Goal: Information Seeking & Learning: Learn about a topic

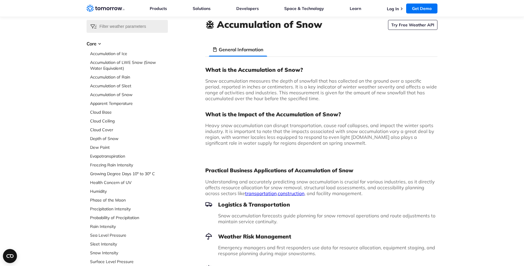
click at [326, 82] on span "Snow accumulation measures the depth of snowfall that has collected on the grou…" at bounding box center [321, 89] width 232 height 23
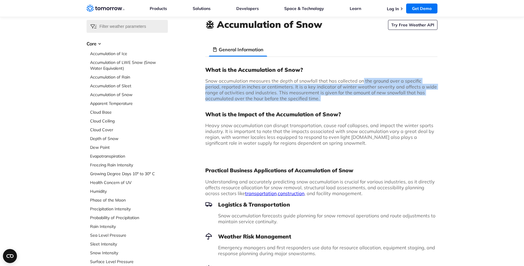
drag, startPoint x: 362, startPoint y: 81, endPoint x: 427, endPoint y: 101, distance: 67.9
click at [427, 101] on div "What is the Accumulation of Snow? Snow accumulation measures the depth of snowf…" at bounding box center [321, 108] width 232 height 84
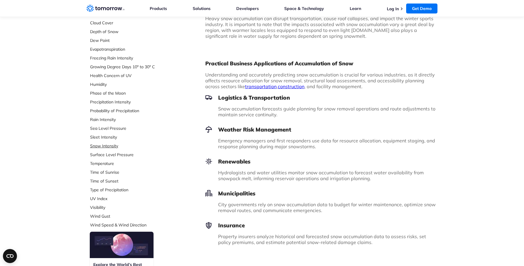
scroll to position [131, 0]
click at [103, 147] on link "Snow Intensity" at bounding box center [129, 146] width 78 height 6
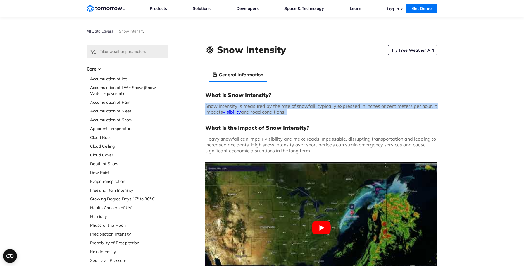
click at [433, 107] on span "Snow intensity is measured by the rate of snowfall, typically expressed in inch…" at bounding box center [321, 109] width 232 height 12
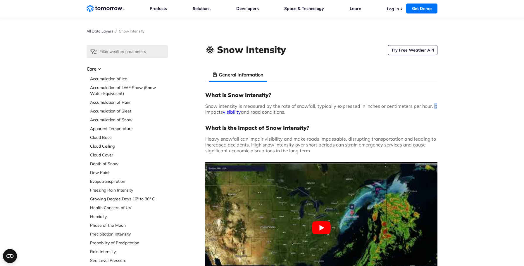
click at [433, 107] on span "Snow intensity is measured by the rate of snowfall, typically expressed in inch…" at bounding box center [321, 109] width 232 height 12
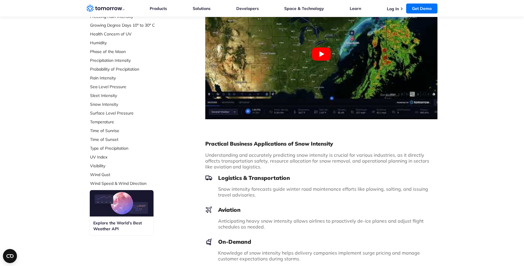
scroll to position [162, 0]
